Goal: Task Accomplishment & Management: Manage account settings

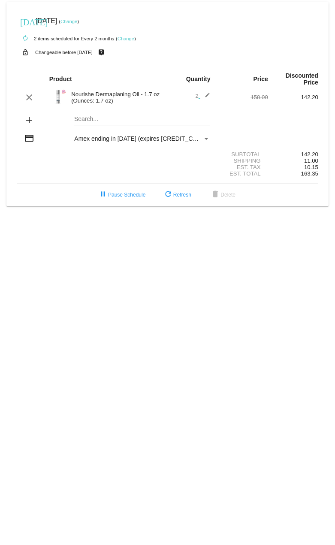
click at [77, 21] on link "Change" at bounding box center [68, 21] width 17 height 5
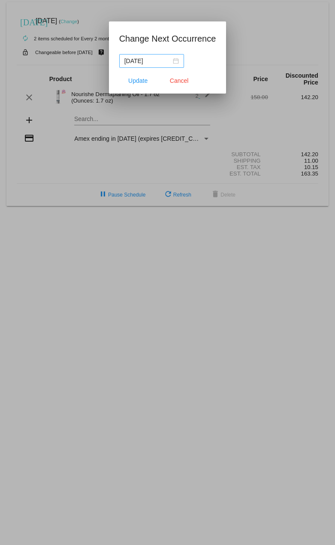
click at [173, 62] on div "[DATE]" at bounding box center [151, 60] width 54 height 9
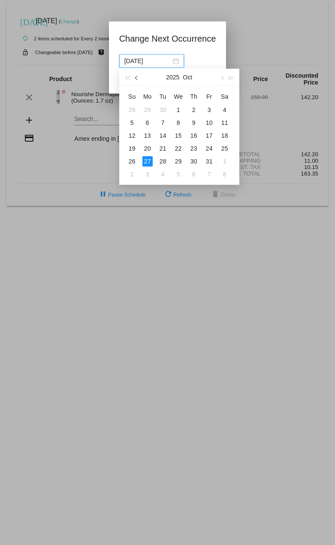
click at [138, 78] on span "button" at bounding box center [137, 78] width 4 height 4
click at [193, 136] on div "18" at bounding box center [194, 135] width 10 height 10
type input "[DATE]"
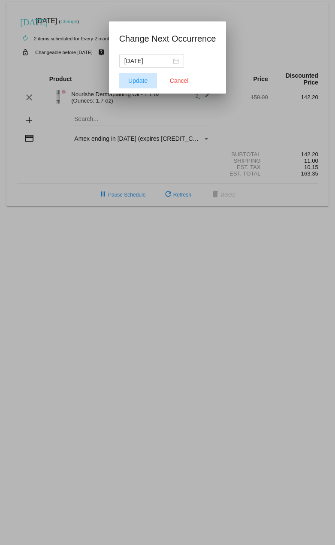
click at [141, 86] on button "Update" at bounding box center [138, 80] width 38 height 15
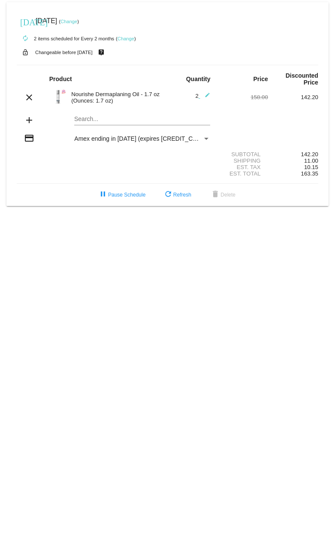
click at [207, 95] on mat-icon "edit" at bounding box center [205, 97] width 10 height 10
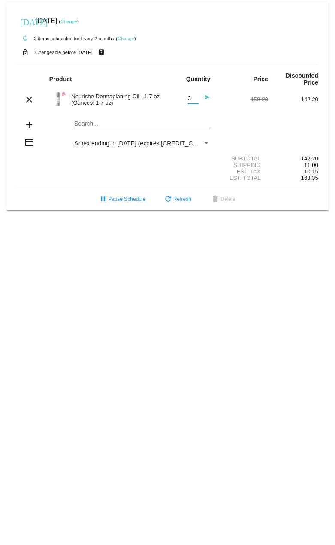
click at [195, 98] on input "3" at bounding box center [193, 98] width 11 height 6
click at [195, 99] on input "2" at bounding box center [193, 98] width 11 height 6
type input "1"
click at [195, 99] on input "1" at bounding box center [193, 98] width 11 height 6
click at [210, 52] on div "lock_open Changeable before [DATE] live_help" at bounding box center [168, 52] width 302 height 11
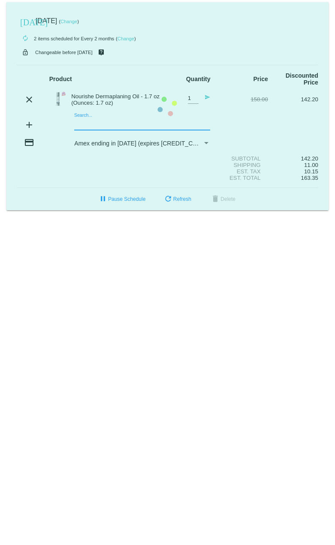
click at [93, 123] on mat-card "[DATE] [DATE] ( Change ) autorenew 2 items scheduled for Every 2 months ( Chang…" at bounding box center [167, 106] width 322 height 208
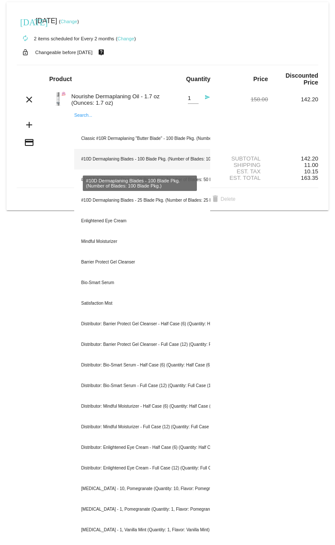
click at [109, 157] on div "#10D Dermaplaning Blades - 100 Blade Pkg. (Number of Blades: 100 Blade Pkg.)" at bounding box center [142, 159] width 136 height 21
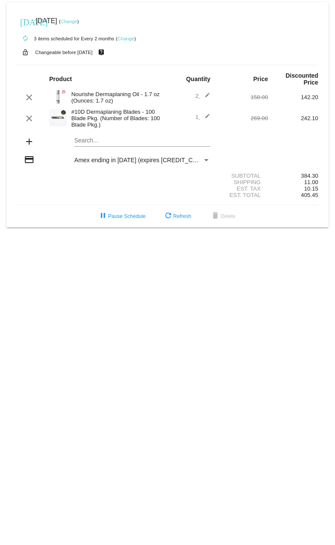
click at [205, 96] on mat-icon "edit" at bounding box center [205, 97] width 10 height 10
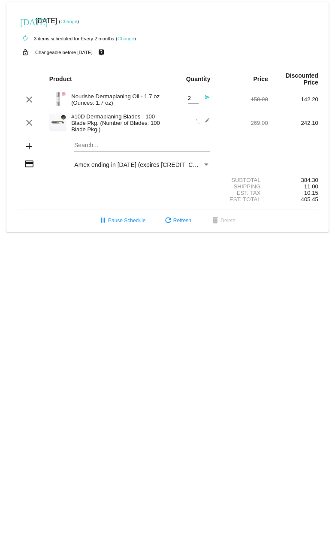
click at [206, 97] on mat-icon "send" at bounding box center [205, 99] width 10 height 10
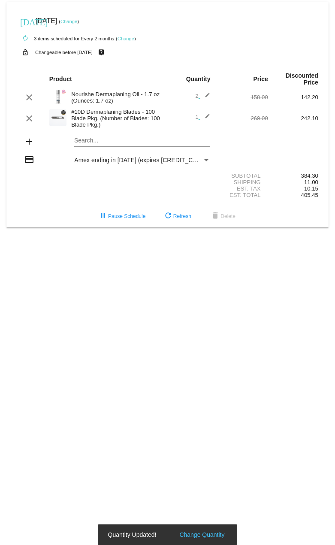
click at [204, 94] on mat-icon "edit" at bounding box center [205, 97] width 10 height 10
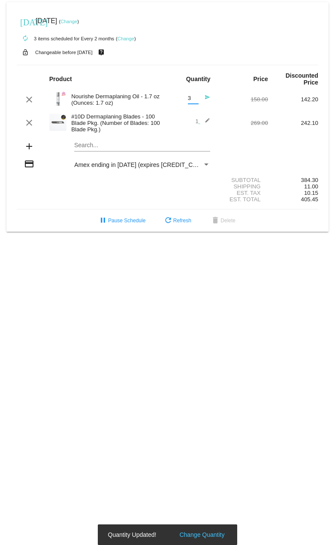
click at [193, 97] on input "3" at bounding box center [193, 98] width 11 height 6
click at [194, 100] on input "2" at bounding box center [193, 98] width 11 height 6
type input "1"
click at [194, 100] on input "1" at bounding box center [193, 98] width 11 height 6
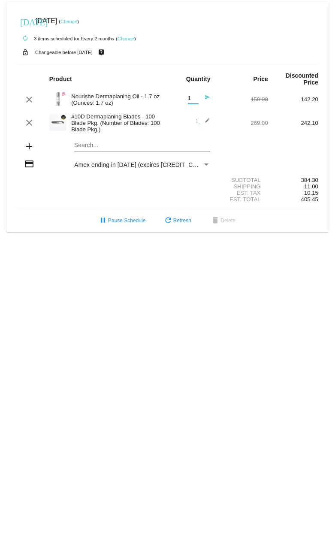
click at [208, 95] on mat-icon "send" at bounding box center [205, 99] width 10 height 10
